Goal: Information Seeking & Learning: Check status

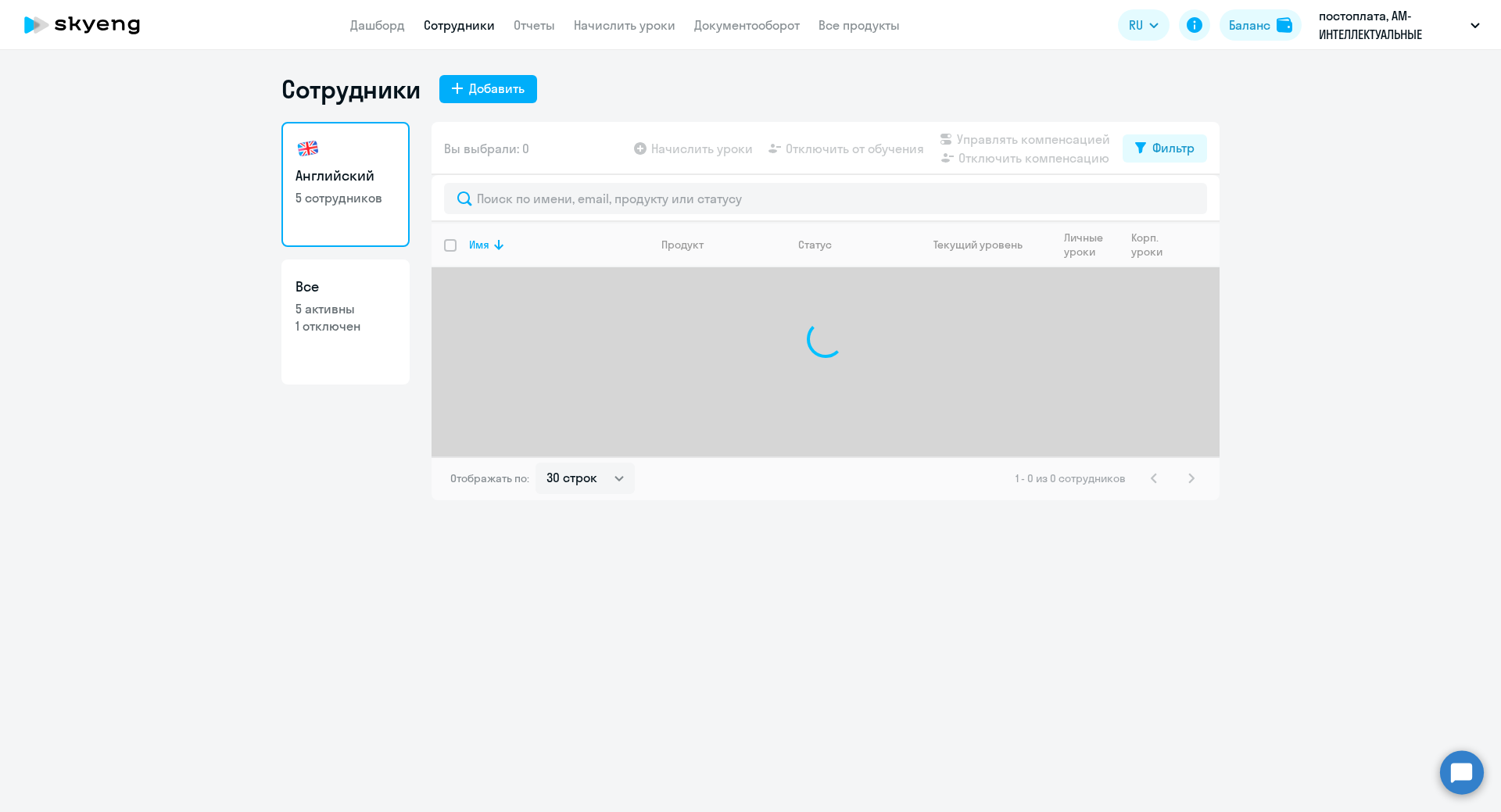
select select "30"
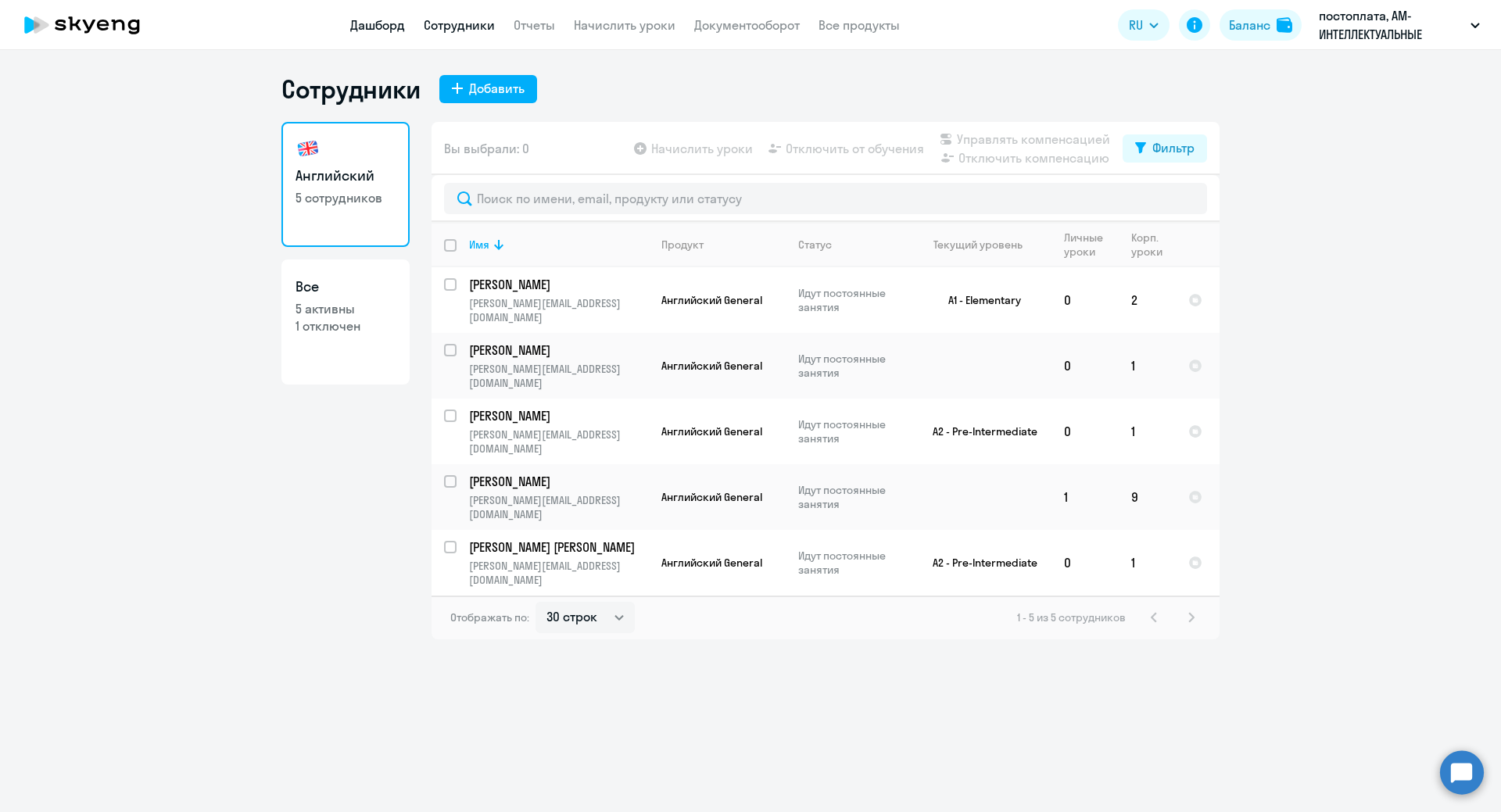
click at [371, 19] on link "Дашборд" at bounding box center [377, 25] width 55 height 16
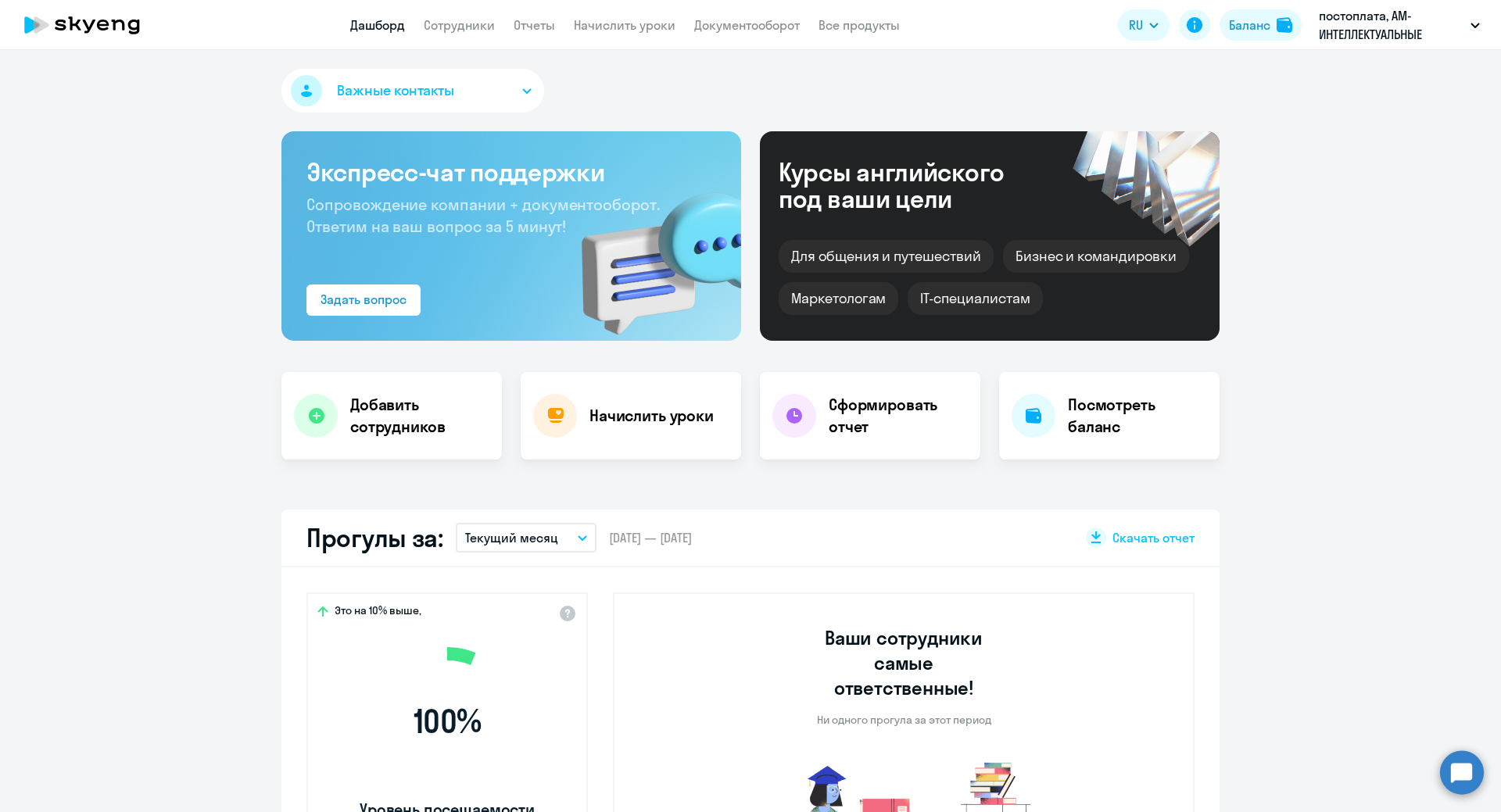
select select "30"
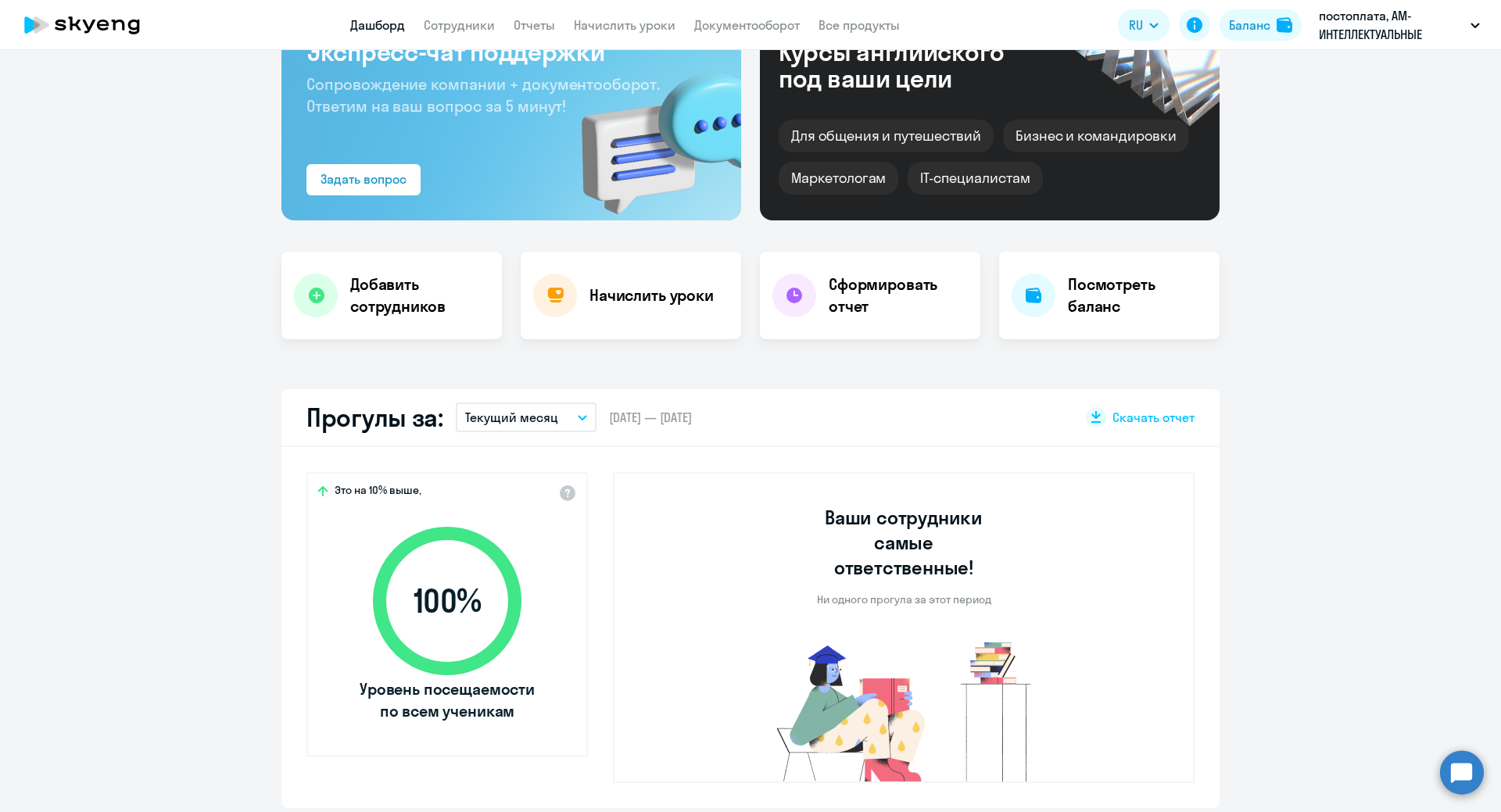
scroll to position [156, 0]
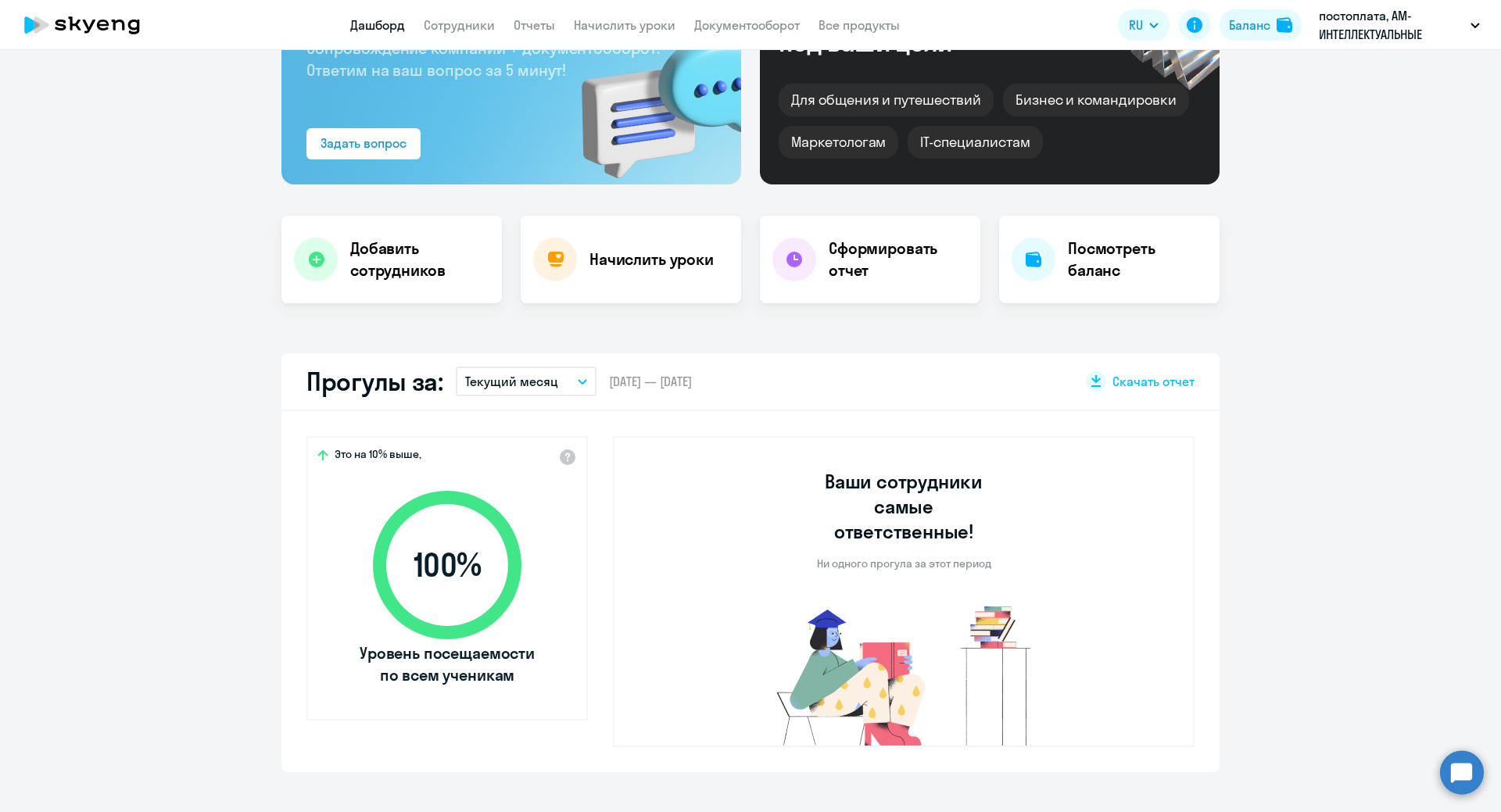
click at [534, 386] on p "Текущий месяц" at bounding box center [512, 381] width 93 height 19
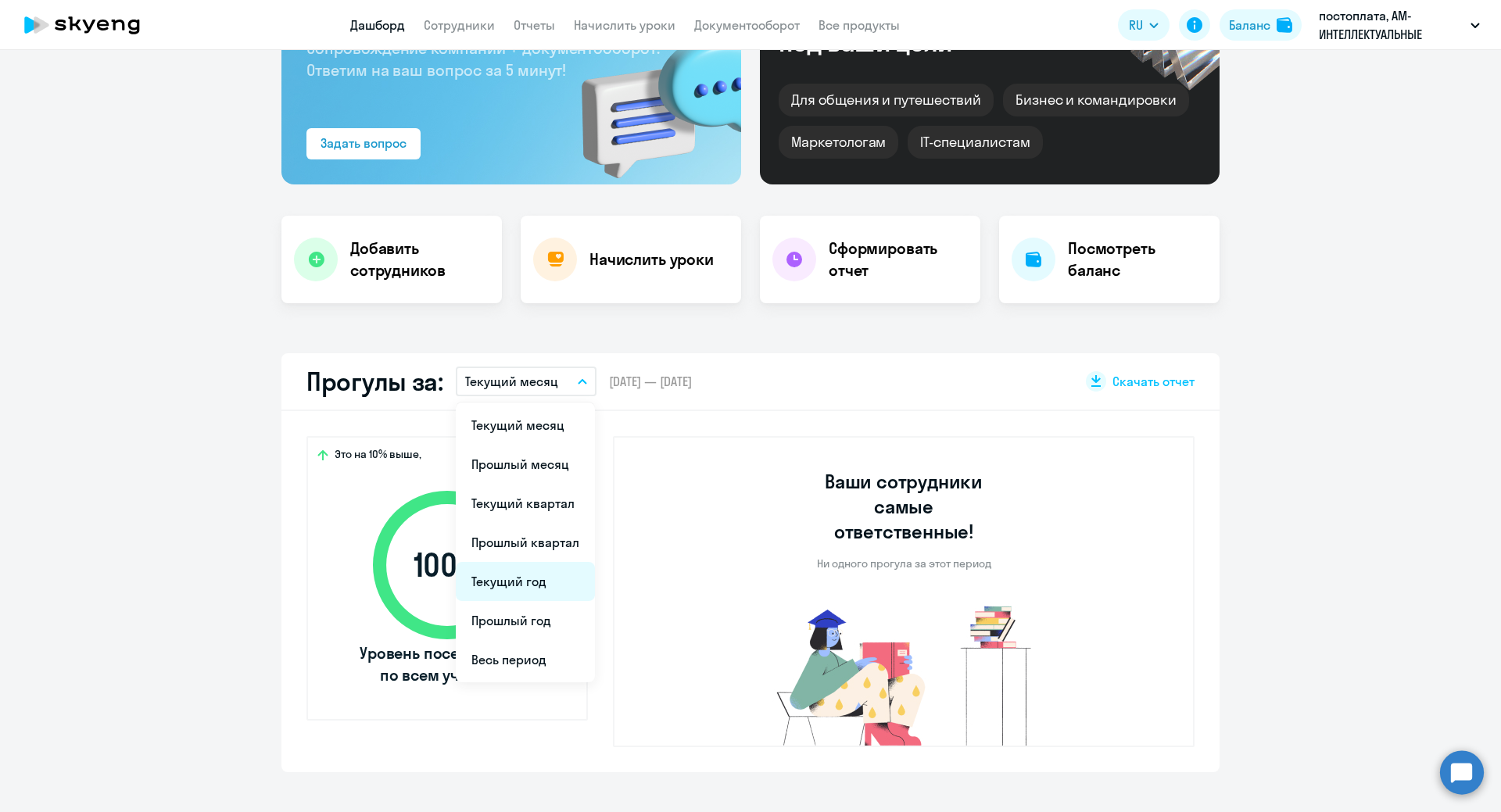
click at [502, 580] on li "Текущий год" at bounding box center [525, 581] width 139 height 39
